Goal: Check status: Check status

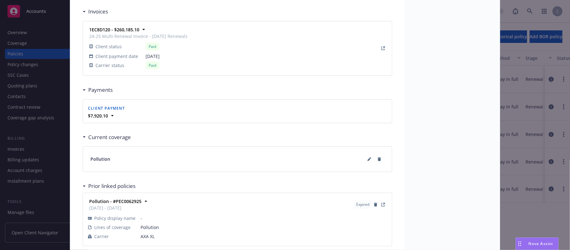
scroll to position [603, 0]
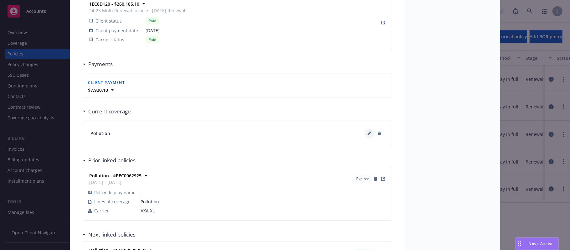
click at [368, 135] on icon at bounding box center [369, 133] width 3 height 3
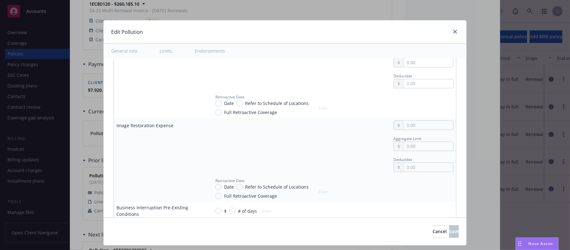
scroll to position [1378, 0]
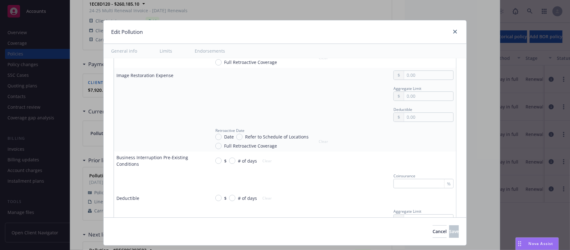
type textarea "x"
